Goal: Complete Application Form: Complete application form

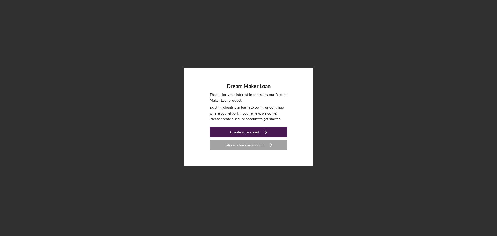
click at [260, 130] on icon "Icon/Navigate" at bounding box center [265, 132] width 13 height 13
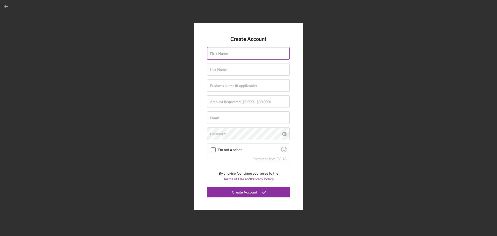
click at [224, 54] on label "First Name" at bounding box center [219, 54] width 18 height 4
click at [224, 54] on input "First Name" at bounding box center [248, 53] width 83 height 12
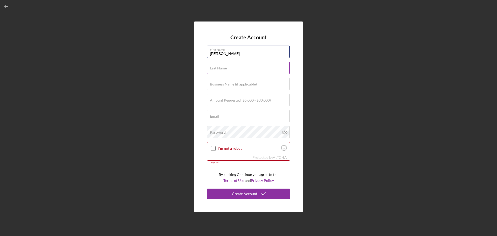
type input "[PERSON_NAME]"
click at [220, 70] on label "Last Name" at bounding box center [218, 68] width 17 height 4
click at [220, 70] on input "Last Name" at bounding box center [248, 68] width 83 height 12
type input "[PERSON_NAME]"
click at [219, 86] on label "Business Name (if applicable)" at bounding box center [233, 84] width 47 height 4
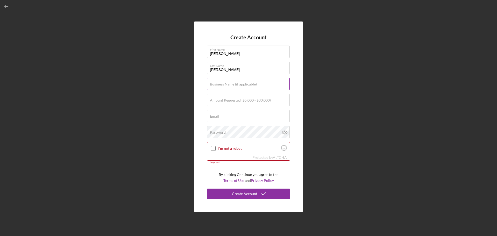
click at [219, 86] on input "Business Name (if applicable)" at bounding box center [248, 84] width 83 height 12
click at [230, 86] on input "FlyCatcher" at bounding box center [248, 84] width 83 height 12
type input "FlyCatch-R"
click at [210, 100] on label "Amount Requested ($5,000 - $30,000)" at bounding box center [240, 100] width 61 height 4
click at [210, 100] on input "Amount Requested ($5,000 - $30,000)" at bounding box center [248, 100] width 83 height 12
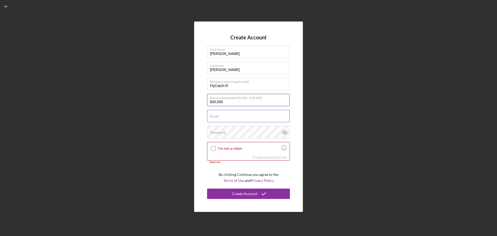
type input "$30,000"
click at [231, 116] on input "Email" at bounding box center [248, 116] width 83 height 12
type input "[PERSON_NAME][EMAIL_ADDRESS][DOMAIN_NAME]"
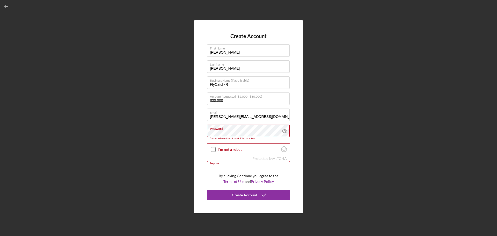
click at [350, 156] on div "Create Account First Name [PERSON_NAME] Last Name [PERSON_NAME] Business Name (…" at bounding box center [249, 116] width 492 height 233
click at [213, 150] on input "I'm not a robot" at bounding box center [213, 149] width 5 height 5
checkbox input "true"
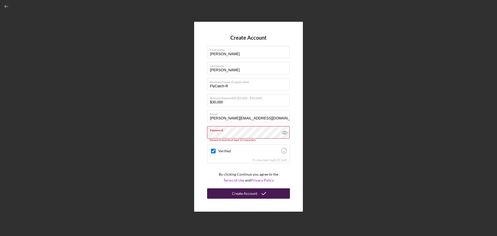
click at [251, 192] on div "Create Account" at bounding box center [244, 193] width 25 height 10
click at [239, 190] on div "Create Account" at bounding box center [244, 193] width 25 height 10
click at [230, 130] on label "Password" at bounding box center [250, 129] width 80 height 6
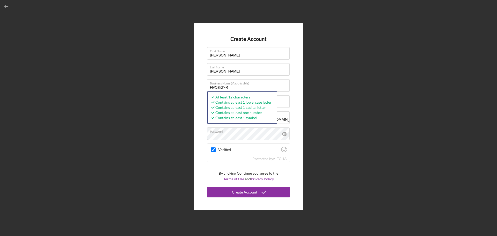
click at [367, 175] on div "Create Account First Name [PERSON_NAME] Last Name [PERSON_NAME] Business Name (…" at bounding box center [249, 116] width 492 height 233
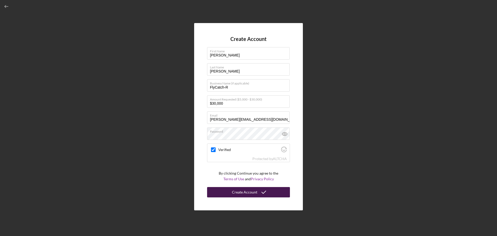
click at [258, 191] on icon "submit" at bounding box center [263, 192] width 13 height 13
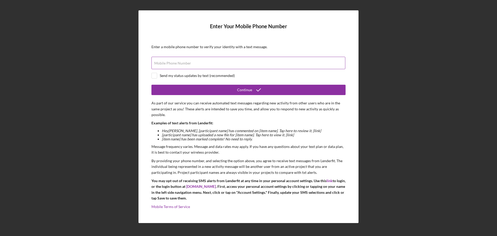
click at [166, 63] on label "Mobile Phone Number" at bounding box center [172, 63] width 37 height 4
click at [166, 63] on input "Mobile Phone Number" at bounding box center [248, 63] width 194 height 12
type input "[PHONE_NUMBER]"
click at [156, 75] on input "checkbox" at bounding box center [154, 75] width 5 height 5
checkbox input "true"
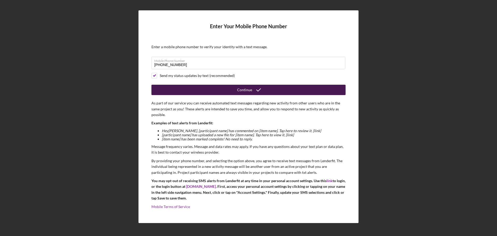
click at [242, 89] on div "Continue" at bounding box center [244, 90] width 15 height 10
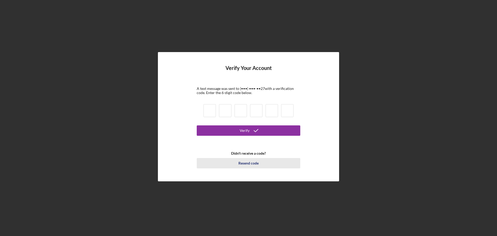
click at [245, 162] on div "Resend code" at bounding box center [248, 163] width 20 height 10
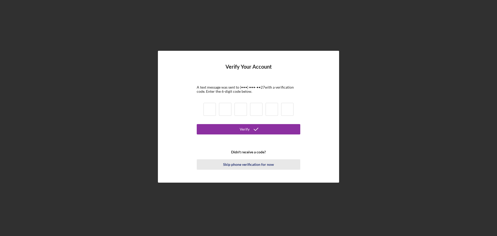
click at [237, 163] on div "Skip phone verification for now" at bounding box center [248, 164] width 51 height 10
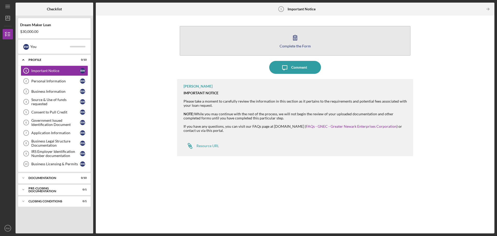
click at [290, 37] on icon "button" at bounding box center [295, 37] width 13 height 13
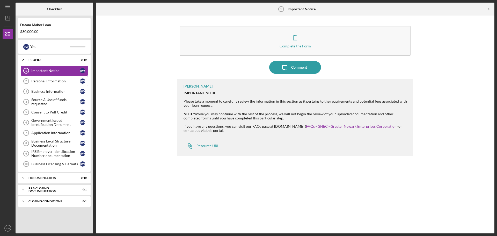
click at [47, 81] on div "Personal Information" at bounding box center [55, 81] width 49 height 4
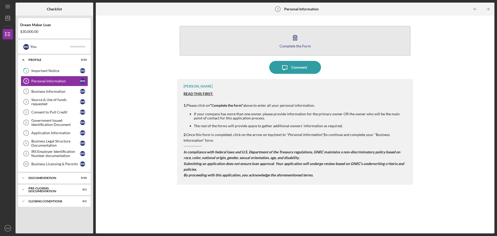
click at [292, 33] on icon "button" at bounding box center [295, 37] width 13 height 13
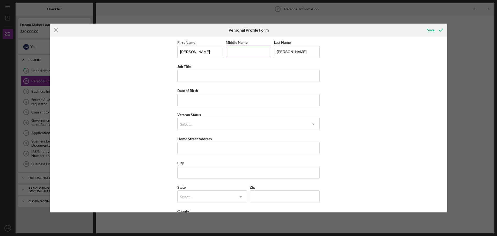
click at [237, 53] on input "Middle Name" at bounding box center [249, 52] width 46 height 12
type input "L"
click at [192, 74] on input "Job Title" at bounding box center [248, 76] width 142 height 12
type input "Owner"
click at [185, 96] on input "Date of Birth" at bounding box center [248, 100] width 142 height 12
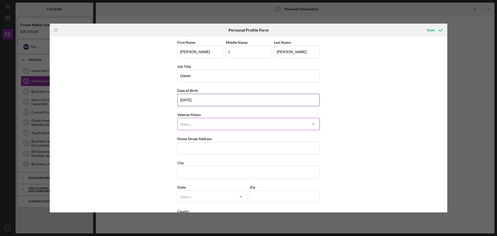
type input "[DATE]"
click at [284, 124] on div "Select..." at bounding box center [242, 124] width 129 height 12
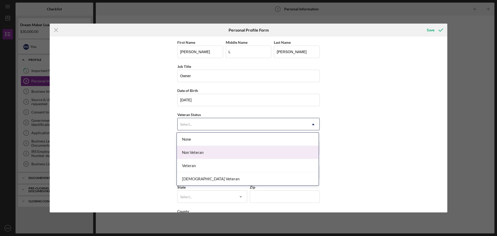
click at [204, 151] on div "Non Veteran" at bounding box center [248, 152] width 142 height 13
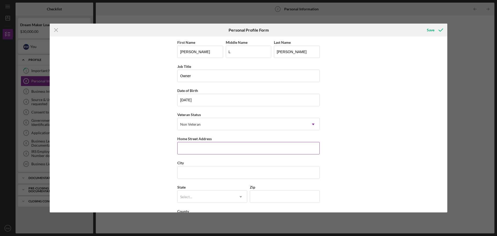
click at [223, 149] on input "Home Street Address" at bounding box center [248, 148] width 142 height 12
type input "[STREET_ADDRESS]"
click at [192, 177] on input "City" at bounding box center [248, 172] width 142 height 12
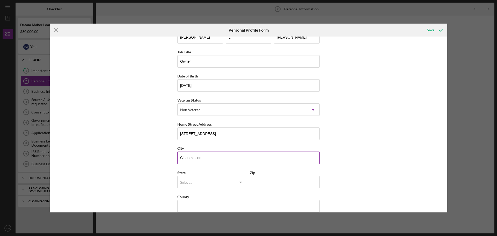
scroll to position [22, 0]
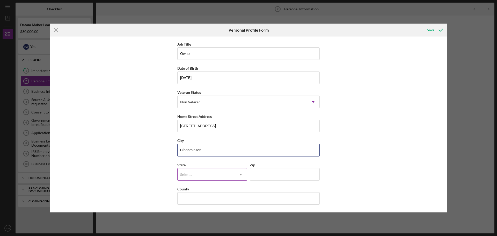
type input "Cinnaminson"
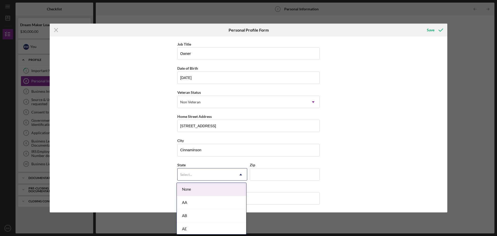
click at [234, 173] on icon "Icon/Dropdown Arrow" at bounding box center [240, 174] width 12 height 12
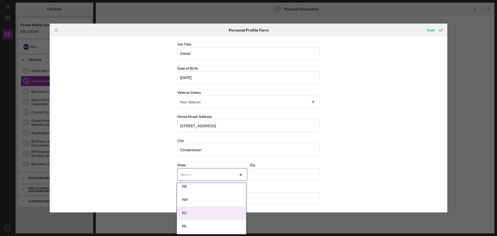
drag, startPoint x: 199, startPoint y: 210, endPoint x: 204, endPoint y: 208, distance: 5.8
click at [200, 210] on div "NJ" at bounding box center [211, 212] width 69 height 13
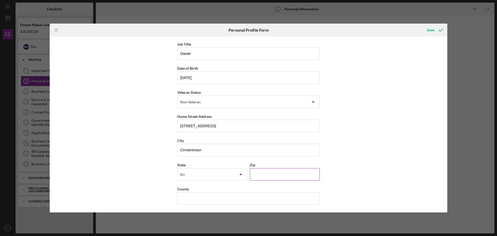
click at [265, 174] on input "Zip" at bounding box center [285, 174] width 70 height 12
type input "08077"
click at [200, 197] on input "County" at bounding box center [248, 198] width 142 height 12
type input "b"
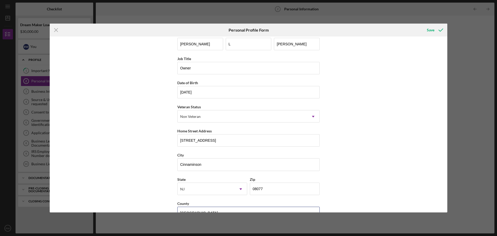
scroll to position [0, 0]
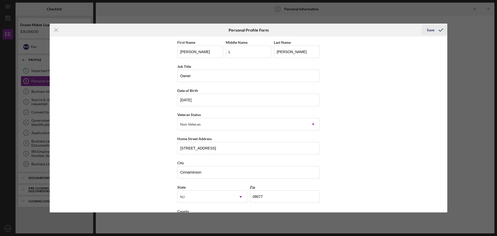
type input "[GEOGRAPHIC_DATA]"
click at [429, 30] on div "Save" at bounding box center [431, 30] width 8 height 10
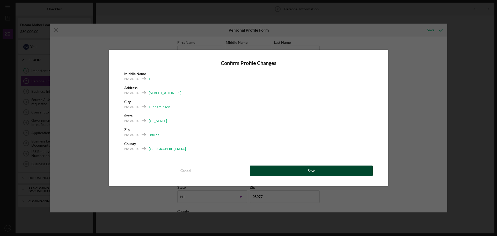
click at [317, 171] on button "Save" at bounding box center [311, 170] width 123 height 10
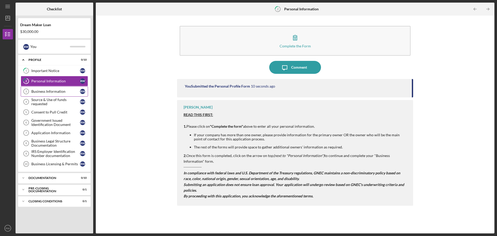
click at [39, 93] on div "Business Information" at bounding box center [55, 91] width 49 height 4
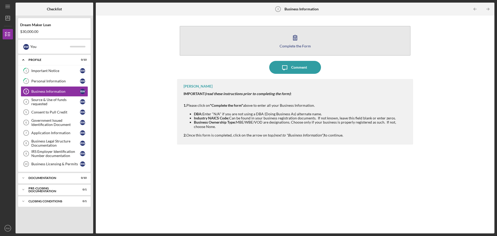
click at [298, 46] on div "Complete the Form" at bounding box center [295, 46] width 31 height 4
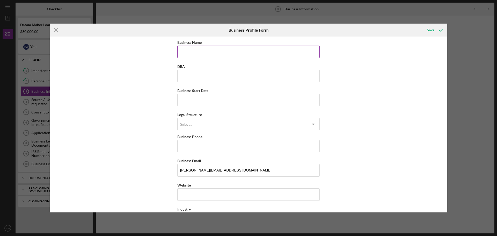
click at [192, 50] on input "Business Name" at bounding box center [248, 52] width 142 height 12
type input "FlyCatcher-r"
click at [188, 75] on input "DBA" at bounding box center [248, 76] width 142 height 12
type input "FlyCatch-R"
click at [190, 100] on input "Business Start Date" at bounding box center [248, 100] width 142 height 12
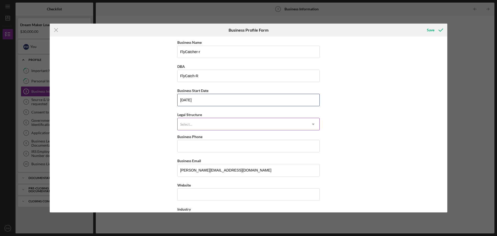
type input "[DATE]"
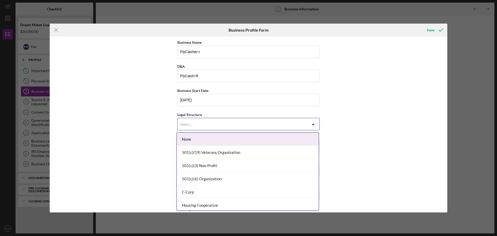
click at [302, 124] on div "Select..." at bounding box center [242, 124] width 129 height 12
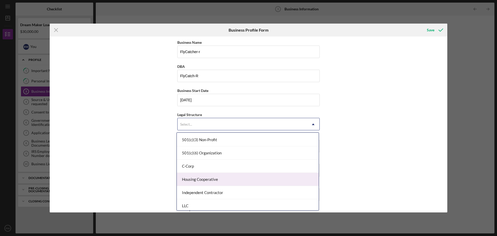
scroll to position [52, 0]
click at [202, 180] on div "LLC" at bounding box center [248, 179] width 142 height 13
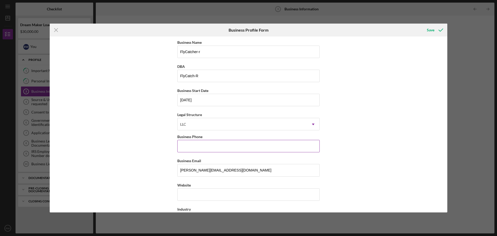
click at [193, 143] on input "Business Phone" at bounding box center [248, 146] width 142 height 12
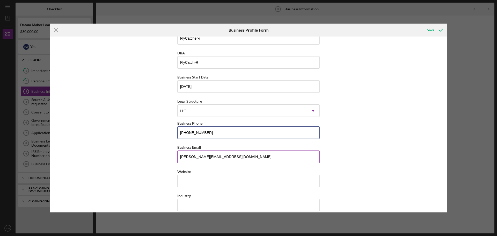
scroll to position [26, 0]
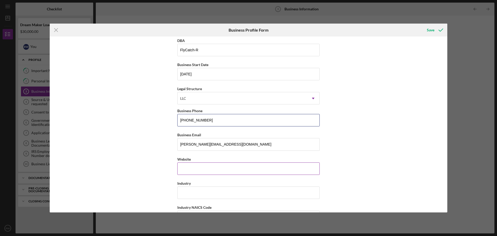
type input "[PHONE_NUMBER]"
click at [193, 170] on input "Website" at bounding box center [248, 168] width 142 height 12
drag, startPoint x: 181, startPoint y: 169, endPoint x: 184, endPoint y: 168, distance: 2.9
click at [216, 142] on input "[PERSON_NAME][EMAIL_ADDRESS][DOMAIN_NAME]" at bounding box center [248, 144] width 142 height 12
drag, startPoint x: 186, startPoint y: 172, endPoint x: 189, endPoint y: 171, distance: 2.7
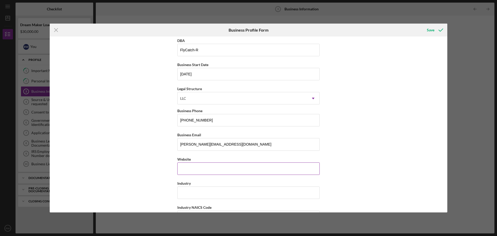
click at [187, 171] on input "Website" at bounding box center [248, 168] width 142 height 12
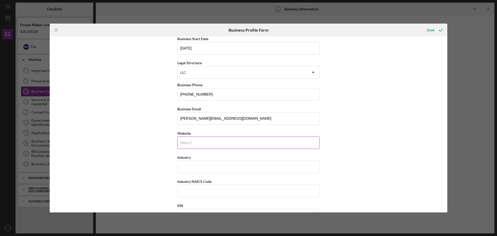
click at [202, 142] on input "Website" at bounding box center [248, 142] width 142 height 12
type input "[DOMAIN_NAME]"
click at [197, 166] on input "Industry" at bounding box center [248, 166] width 142 height 12
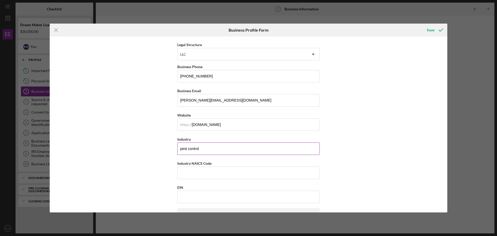
scroll to position [78, 0]
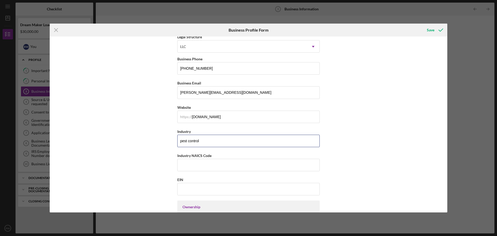
type input "pest control"
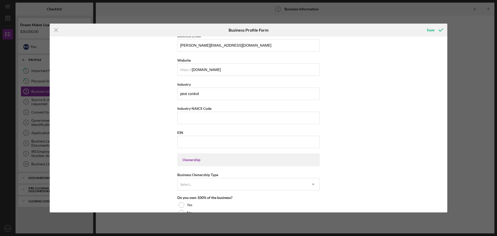
scroll to position [129, 0]
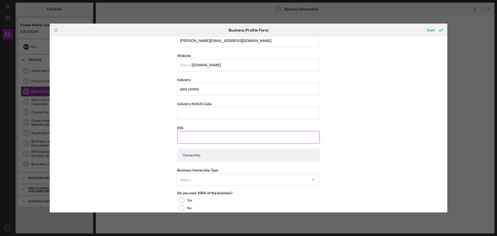
click at [190, 137] on input "EIN" at bounding box center [248, 137] width 142 height 12
type input "[US_EMPLOYER_IDENTIFICATION_NUMBER]"
click at [307, 179] on icon "Icon/Dropdown Arrow" at bounding box center [313, 179] width 12 height 12
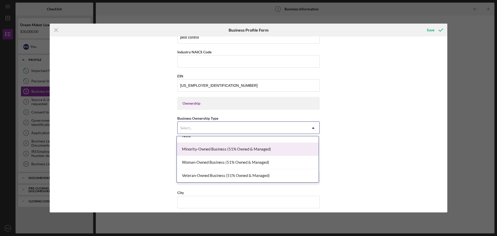
scroll to position [0, 0]
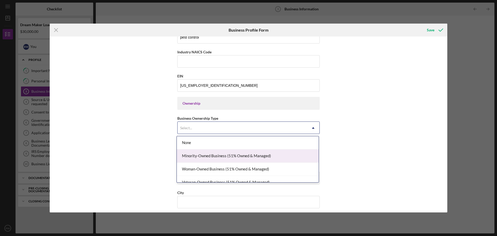
click at [243, 154] on div "Minority-Owned Business (51% Owned & Managed)" at bounding box center [248, 155] width 142 height 13
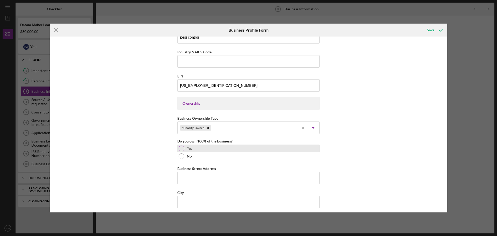
click at [179, 145] on div "Yes" at bounding box center [248, 148] width 142 height 8
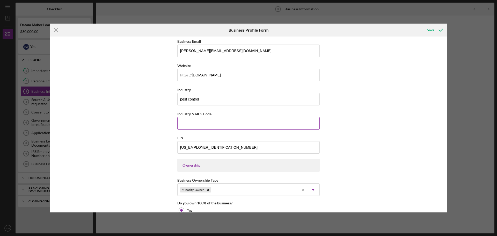
scroll to position [104, 0]
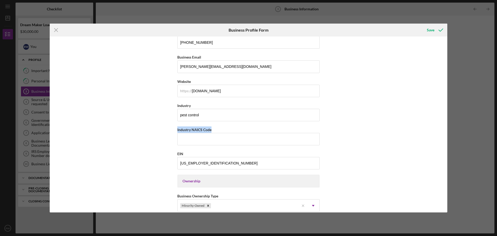
drag, startPoint x: 213, startPoint y: 129, endPoint x: 175, endPoint y: 129, distance: 37.5
click at [175, 129] on div "Business Name FlyCatcher-r DBA FlyCatch-R Business Start Date [DATE] Legal Stru…" at bounding box center [249, 124] width 398 height 176
copy label "Industry NAICS Code"
paste input "561710"
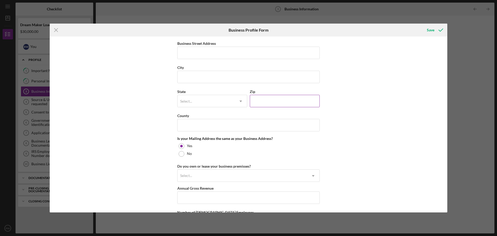
scroll to position [311, 0]
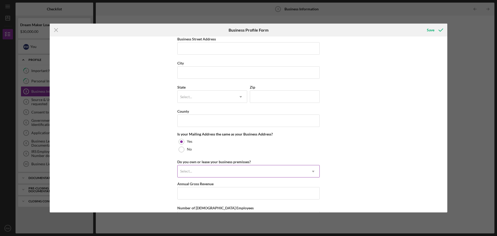
type input "561710"
click at [302, 173] on div "Select..." at bounding box center [242, 171] width 129 height 12
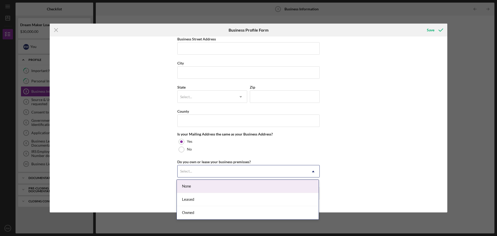
click at [124, 157] on div "Business Name FlyCatcher-r DBA FlyCatch-R Business Start Date [DATE] Legal Stru…" at bounding box center [249, 124] width 398 height 176
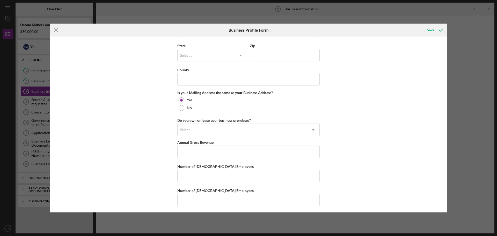
scroll to position [354, 0]
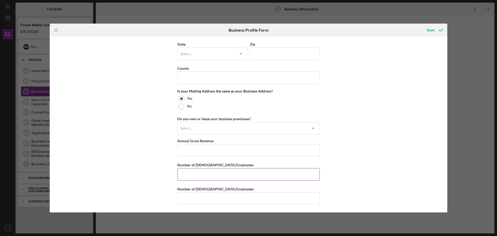
click at [211, 174] on input "Number of [DEMOGRAPHIC_DATA] Employees" at bounding box center [248, 174] width 142 height 12
type input "1"
click at [185, 201] on input "Number of [DEMOGRAPHIC_DATA] Employees" at bounding box center [248, 198] width 142 height 12
type input "0"
click at [186, 149] on input "Annual Gross Revenue" at bounding box center [248, 150] width 142 height 12
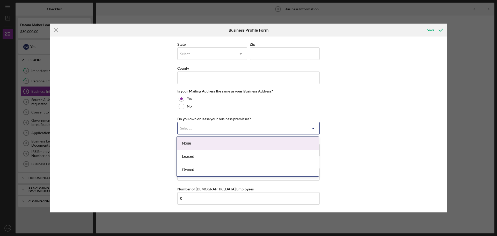
click at [313, 127] on icon "Icon/Dropdown Arrow" at bounding box center [313, 128] width 12 height 12
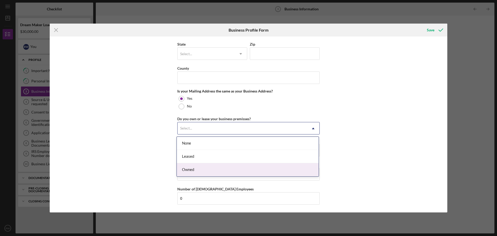
click at [190, 168] on div "Owned" at bounding box center [248, 169] width 142 height 13
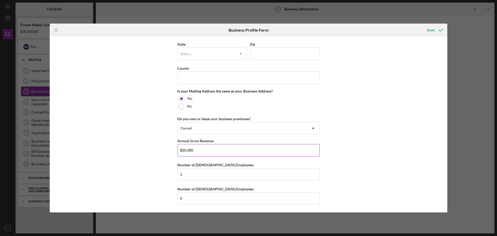
click at [185, 149] on input "$20,000" at bounding box center [248, 150] width 142 height 12
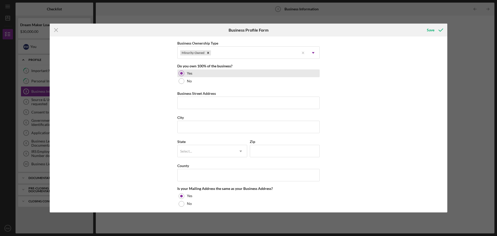
scroll to position [250, 0]
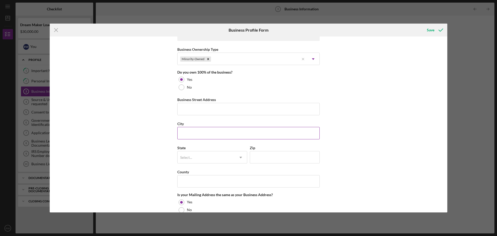
type input "$15,000"
click at [187, 127] on div "City" at bounding box center [248, 123] width 142 height 6
click at [187, 131] on input "City" at bounding box center [248, 133] width 142 height 12
type input "cinnaminson"
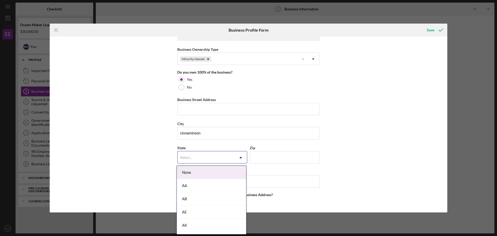
click at [237, 157] on icon "Icon/Dropdown Arrow" at bounding box center [240, 157] width 12 height 12
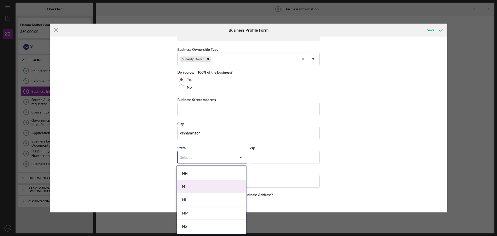
drag, startPoint x: 215, startPoint y: 185, endPoint x: 262, endPoint y: 166, distance: 51.0
click at [215, 185] on div "NJ" at bounding box center [211, 186] width 69 height 13
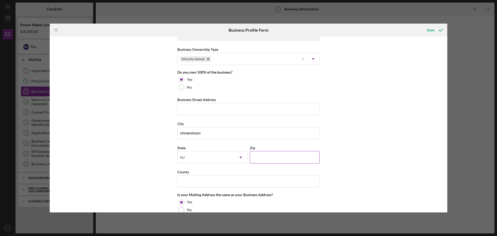
click at [272, 156] on input "Zip" at bounding box center [285, 157] width 70 height 12
type input "08077"
click at [203, 181] on input "County" at bounding box center [248, 181] width 142 height 12
type input "[GEOGRAPHIC_DATA]"
click at [201, 112] on input "Business Street Address" at bounding box center [248, 109] width 142 height 12
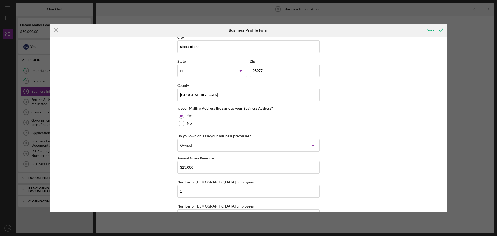
scroll to position [328, 0]
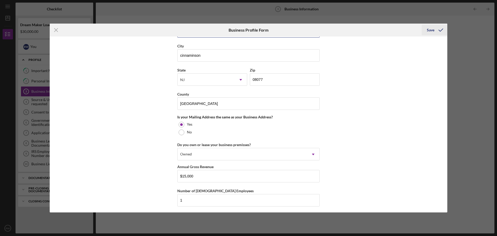
type input "PO Box 2512"
click at [432, 29] on div "Save" at bounding box center [431, 30] width 8 height 10
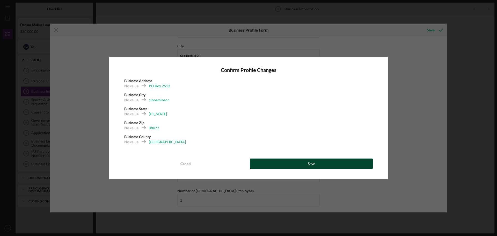
click at [305, 162] on button "Save" at bounding box center [311, 163] width 123 height 10
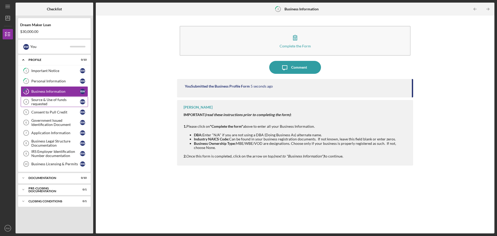
click at [40, 101] on div "Source & Use of funds requested" at bounding box center [55, 102] width 49 height 8
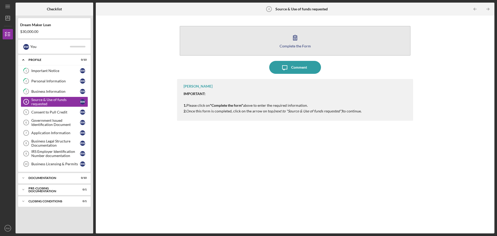
click at [292, 33] on icon "button" at bounding box center [295, 37] width 13 height 13
click at [278, 41] on button "Complete the Form Form" at bounding box center [295, 41] width 231 height 30
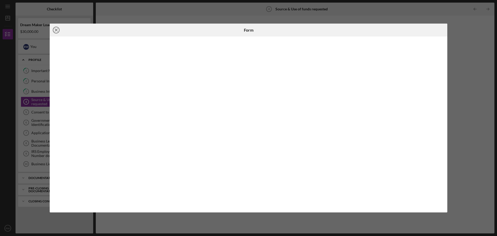
click at [57, 30] on icon "Icon/Close" at bounding box center [56, 30] width 13 height 13
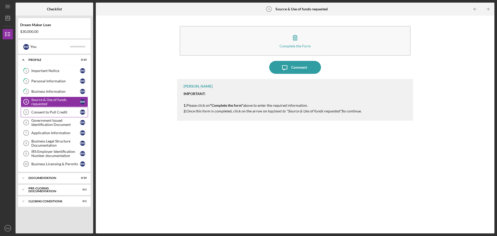
click at [45, 113] on div "Consent to Pull Credit" at bounding box center [55, 112] width 49 height 4
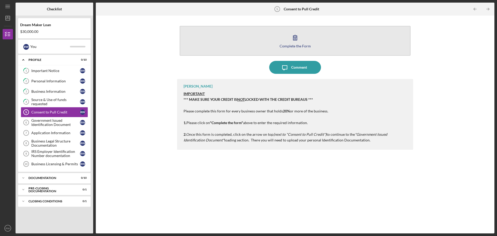
click at [270, 37] on button "Complete the Form Form" at bounding box center [295, 41] width 231 height 30
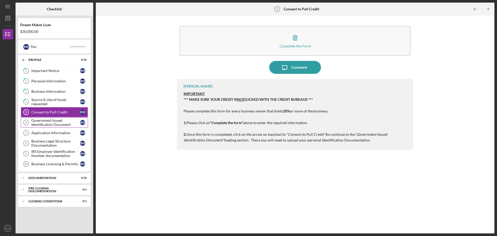
click at [46, 122] on div "Government Issued Identification Document" at bounding box center [55, 122] width 49 height 8
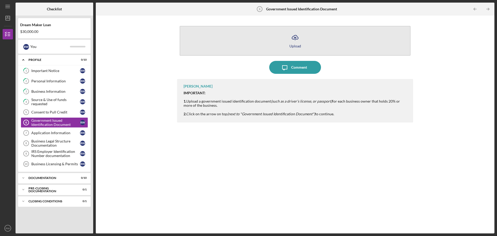
click at [294, 34] on icon "Icon/Upload" at bounding box center [295, 37] width 13 height 13
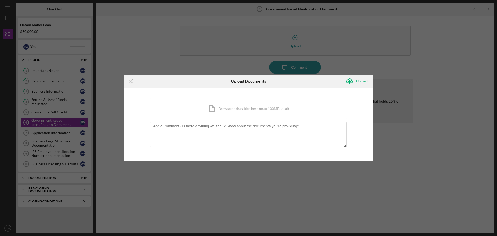
click at [131, 78] on icon "Icon/Menu Close" at bounding box center [130, 81] width 13 height 13
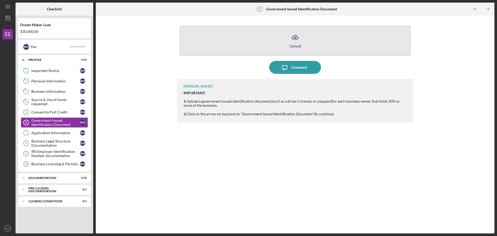
click at [284, 39] on button "Icon/Upload Upload" at bounding box center [295, 41] width 231 height 30
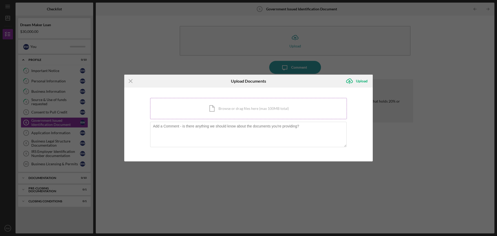
click at [233, 107] on div "Icon/Document Browse or drag files here (max 100MB total) Tap to choose files o…" at bounding box center [248, 108] width 197 height 21
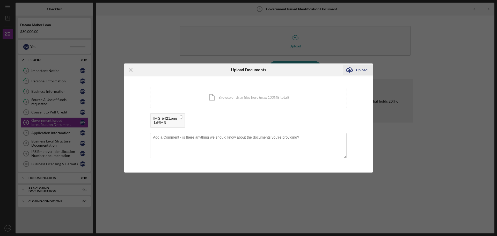
click at [352, 69] on icon "Icon/Upload" at bounding box center [349, 69] width 13 height 13
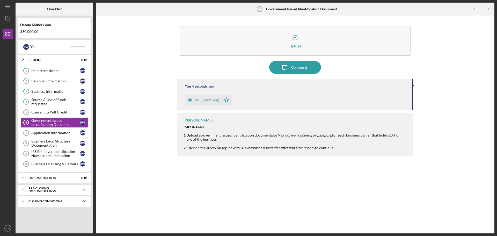
drag, startPoint x: 47, startPoint y: 133, endPoint x: 50, endPoint y: 133, distance: 3.6
click at [47, 133] on div "Application Information" at bounding box center [55, 133] width 49 height 4
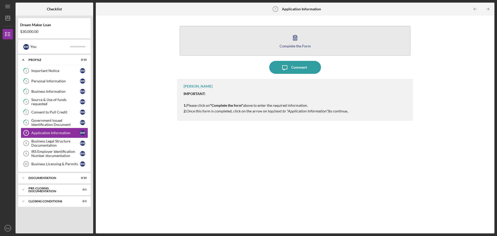
click at [291, 39] on icon "button" at bounding box center [295, 37] width 13 height 13
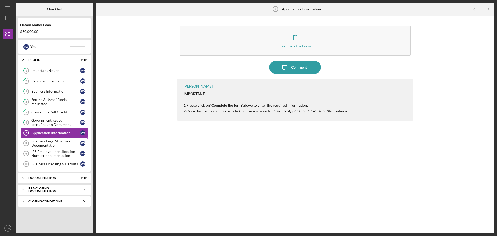
click at [51, 144] on div "Business Legal Structure Documentation" at bounding box center [55, 143] width 49 height 8
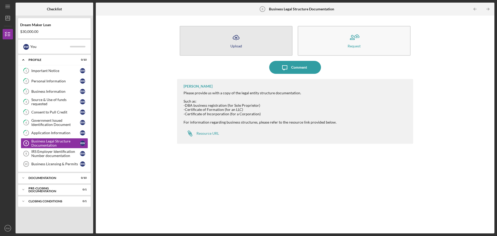
click at [244, 46] on button "Icon/Upload Upload" at bounding box center [236, 41] width 113 height 30
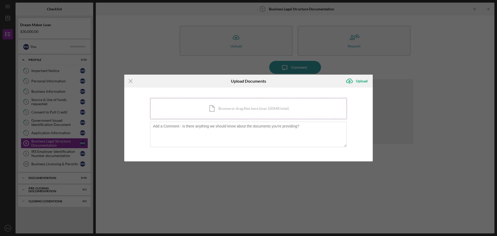
click at [226, 109] on div "Icon/Document Browse or drag files here (max 100MB total) Tap to choose files o…" at bounding box center [248, 108] width 197 height 21
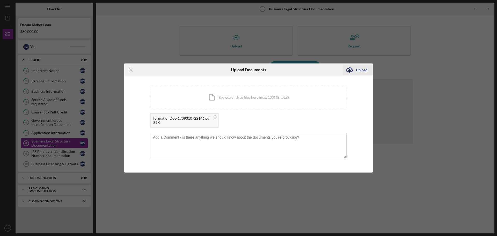
click at [352, 71] on icon "Icon/Upload" at bounding box center [349, 69] width 13 height 13
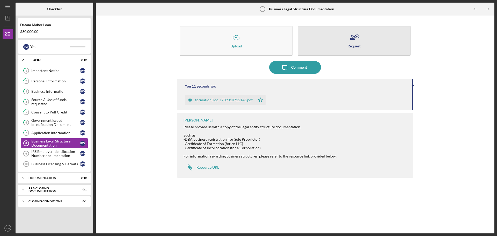
click at [344, 44] on button "Request" at bounding box center [354, 41] width 113 height 30
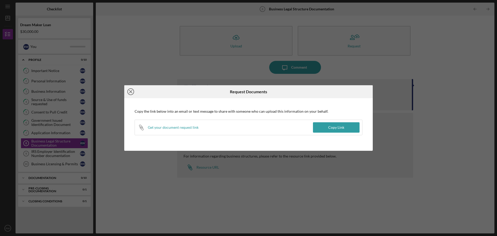
click at [131, 89] on circle at bounding box center [131, 92] width 6 height 6
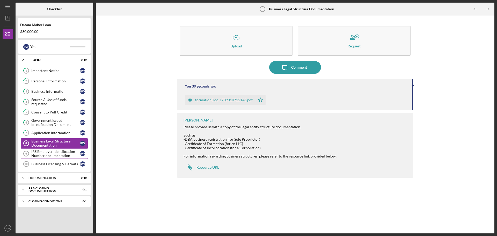
click at [43, 150] on div "IRS Employer Identification Number documentation" at bounding box center [55, 153] width 49 height 8
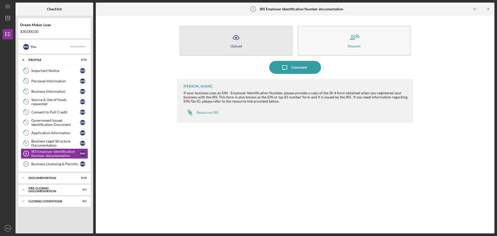
click at [237, 39] on icon "Icon/Upload" at bounding box center [236, 37] width 13 height 13
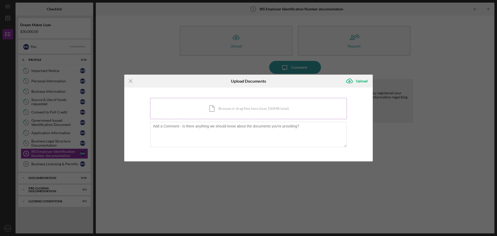
click at [240, 106] on div "Icon/Document Browse or drag files here (max 100MB total) Tap to choose files o…" at bounding box center [248, 108] width 197 height 21
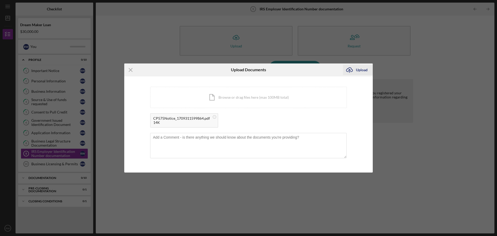
click at [360, 70] on div "Upload" at bounding box center [362, 70] width 12 height 10
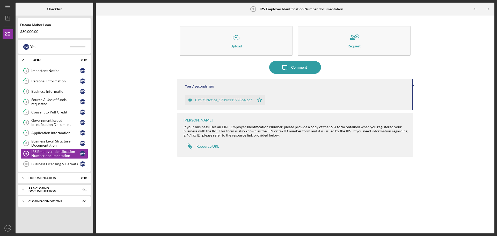
click at [48, 162] on div "Business Licensing & Permits" at bounding box center [55, 164] width 49 height 4
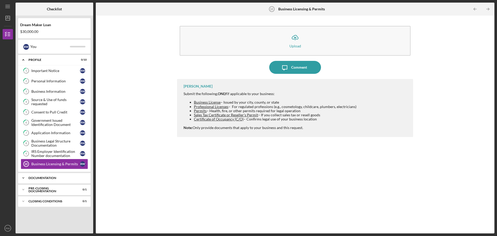
click at [57, 175] on div "Icon/Expander Documentation 0 / 10" at bounding box center [54, 178] width 72 height 10
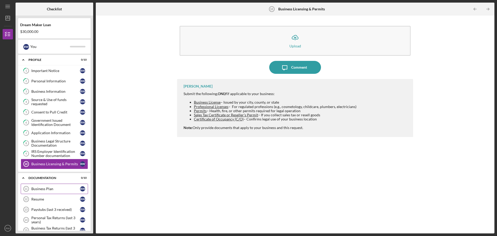
click at [47, 189] on div "Business Plan" at bounding box center [55, 189] width 49 height 4
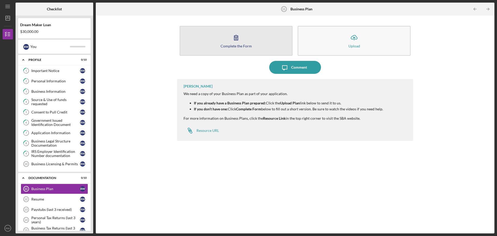
click at [232, 41] on icon "button" at bounding box center [236, 37] width 13 height 13
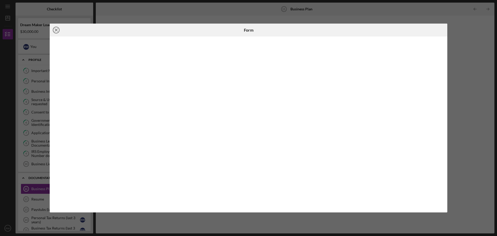
click at [58, 32] on icon "Icon/Close" at bounding box center [56, 30] width 13 height 13
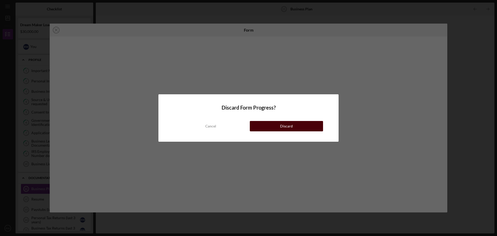
click at [279, 127] on button "Discard" at bounding box center [286, 126] width 73 height 10
